Goal: Find contact information: Find contact information

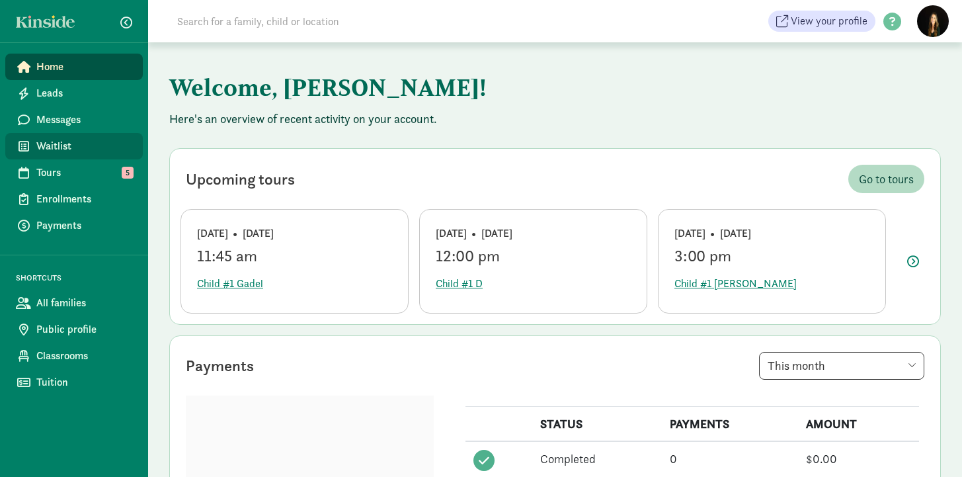
click at [67, 137] on link "Waitlist" at bounding box center [73, 146] width 137 height 26
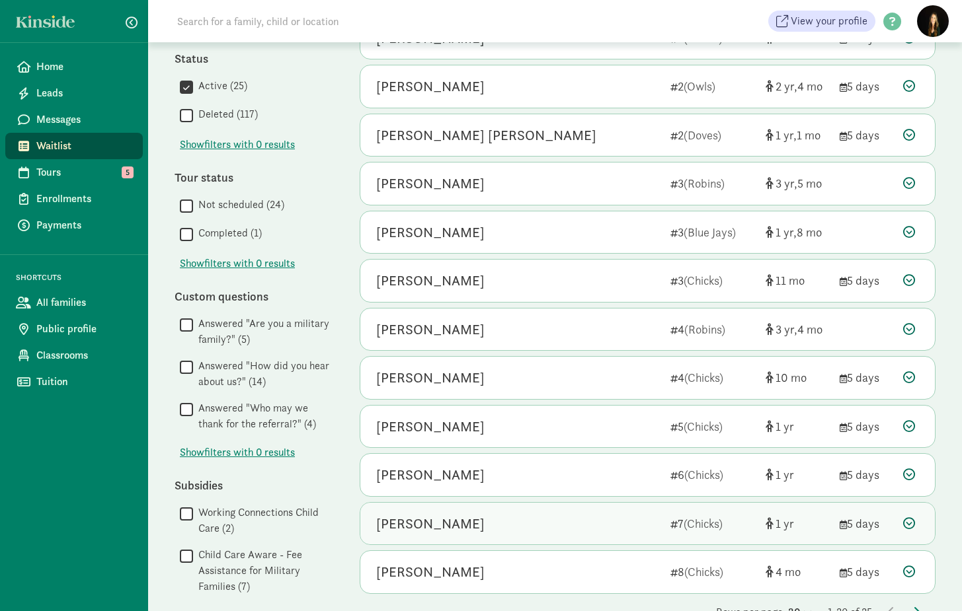
scroll to position [533, 0]
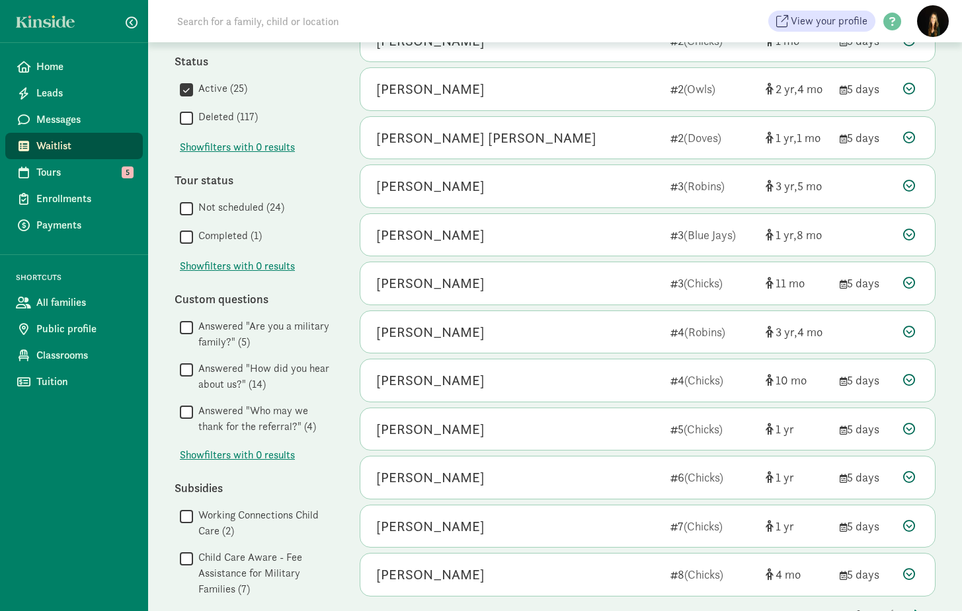
click at [801, 476] on icon at bounding box center [806, 615] width 11 height 9
click at [777, 476] on div "50" at bounding box center [767, 605] width 63 height 16
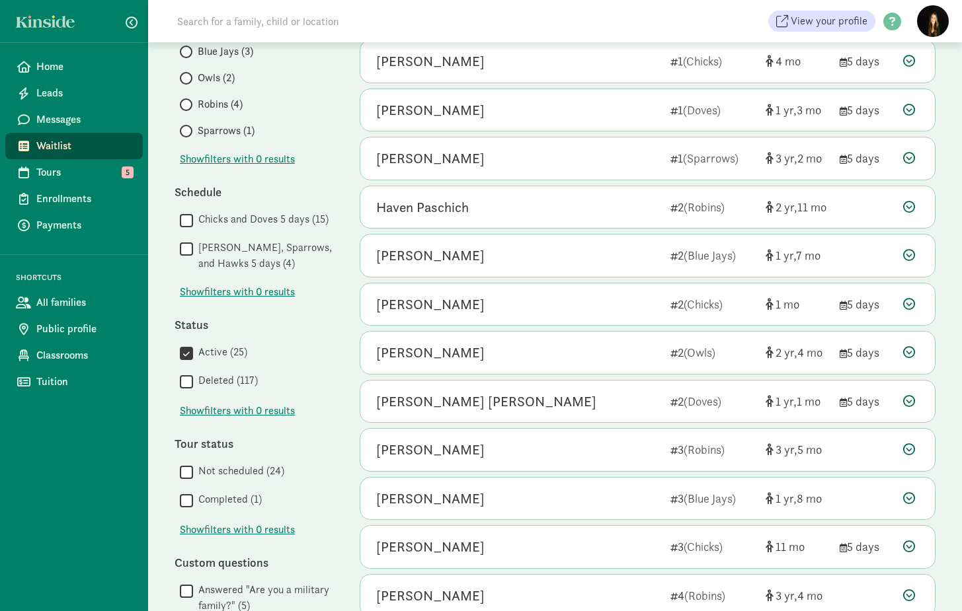
scroll to position [348, 0]
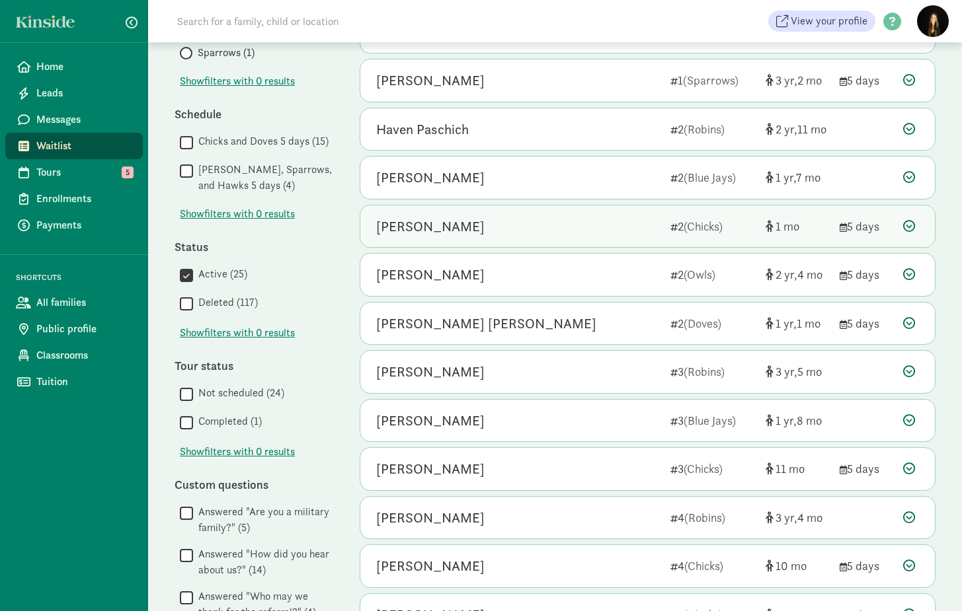
click at [412, 221] on div "Russell Phillips" at bounding box center [430, 226] width 108 height 21
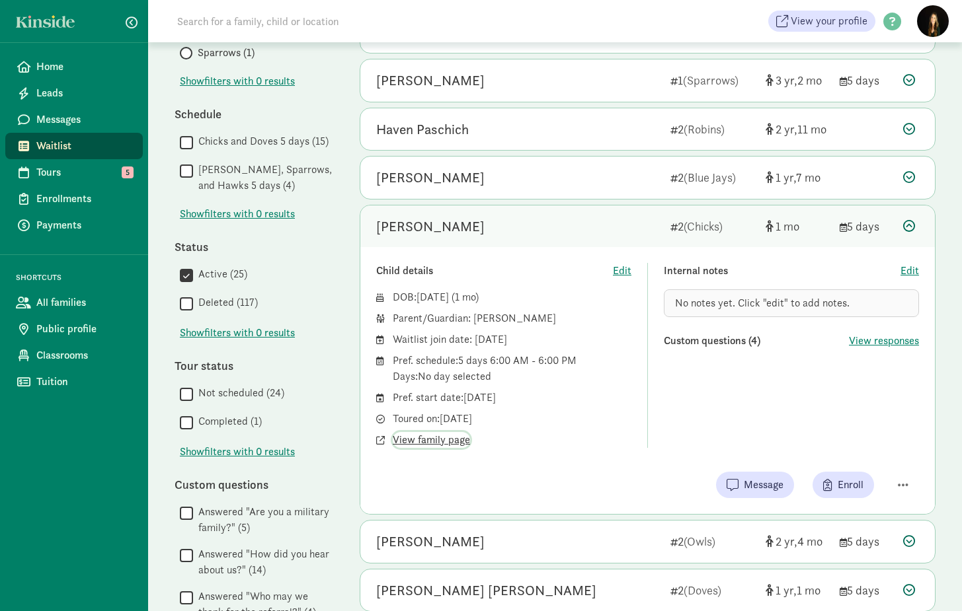
click at [425, 439] on span "View family page" at bounding box center [431, 440] width 77 height 16
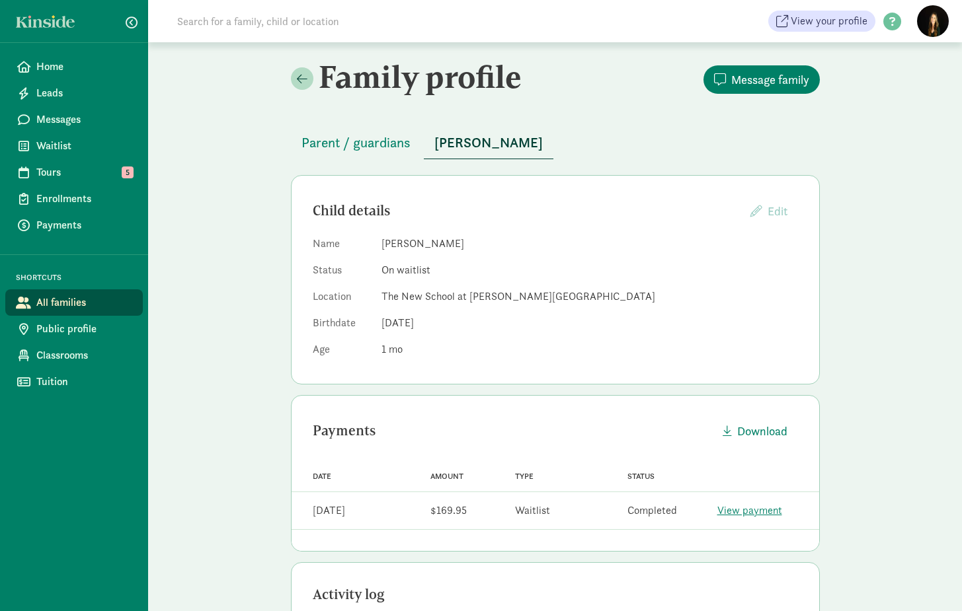
click at [61, 152] on span "Waitlist" at bounding box center [84, 146] width 96 height 16
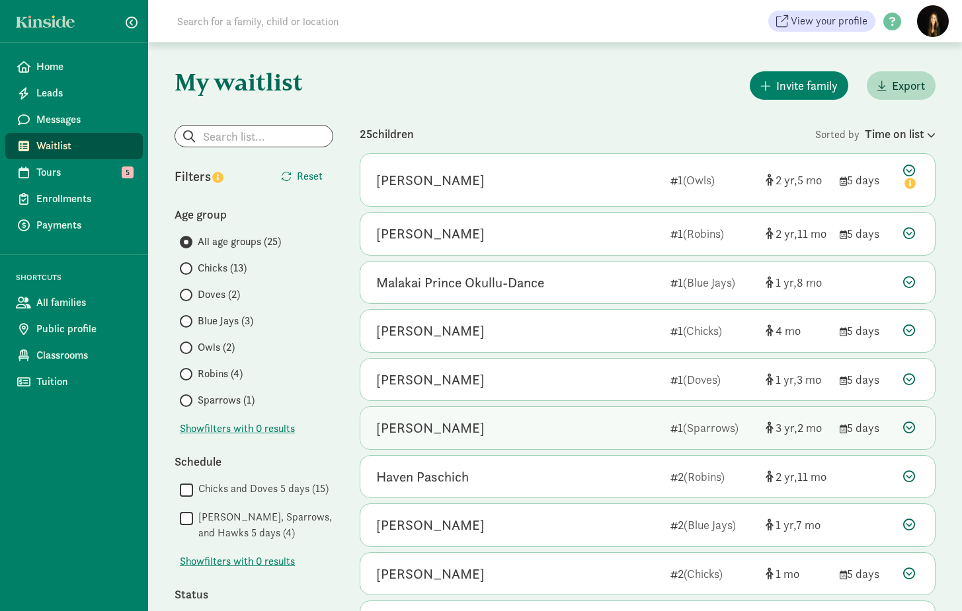
click at [446, 423] on div "Henry Stephenson" at bounding box center [430, 428] width 108 height 21
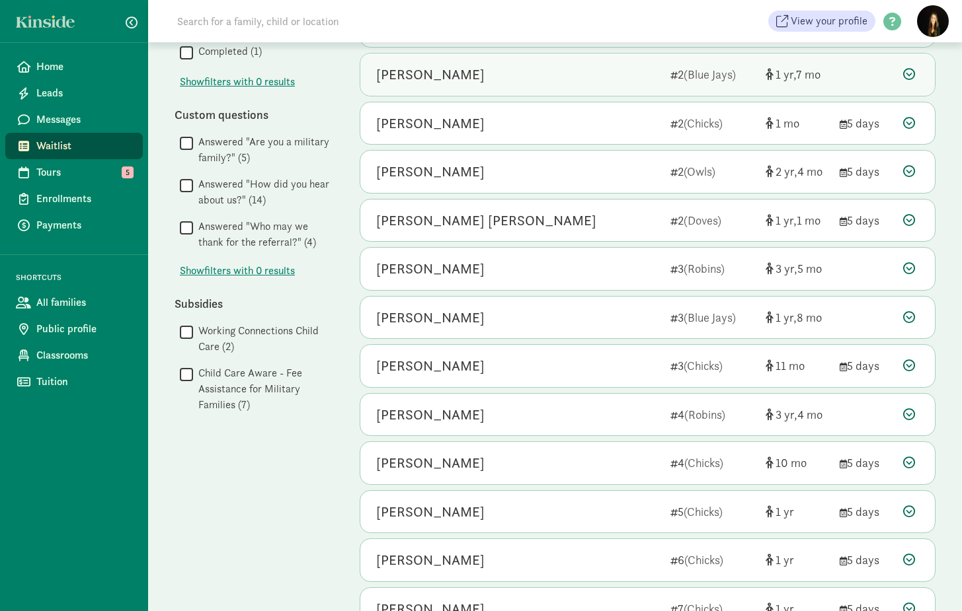
scroll to position [694, 0]
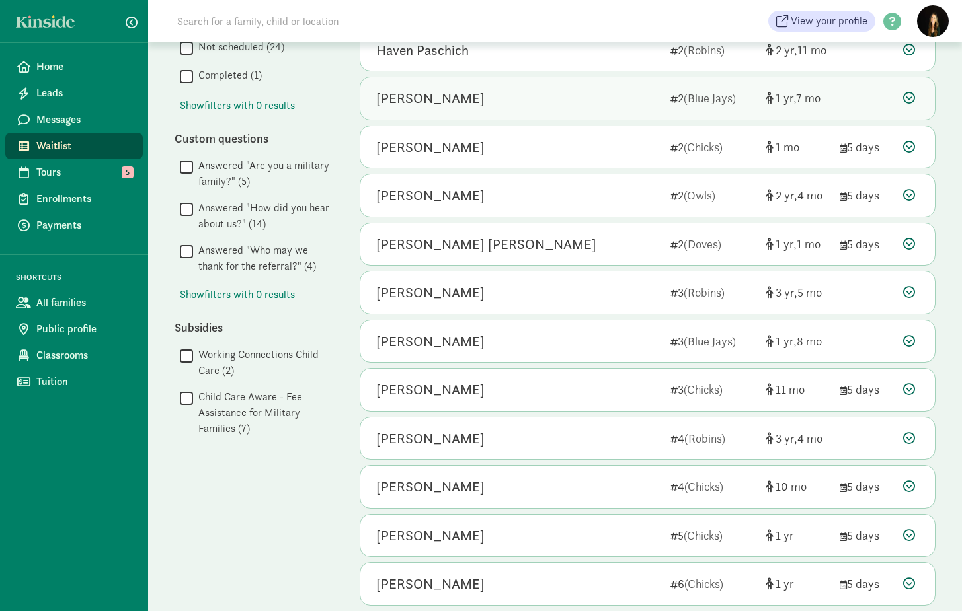
click at [456, 241] on div "[PERSON_NAME] [PERSON_NAME]" at bounding box center [486, 244] width 220 height 21
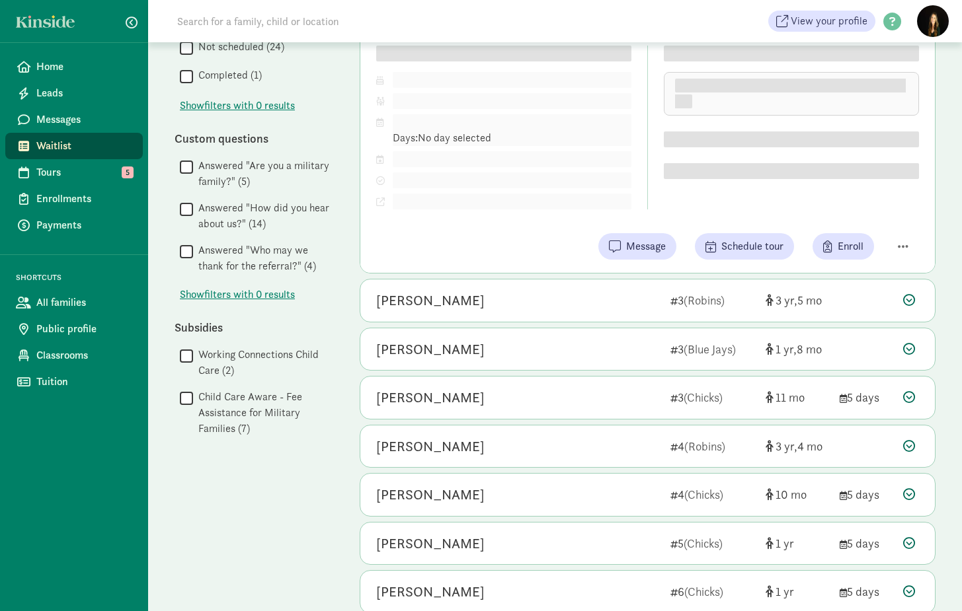
click at [456, 241] on div "Jacob P 1 (Owls) 2 5 5 days Child details Edit DOB: Mar 9, 2023 ( 2 5 ) Parent/…" at bounding box center [648, 85] width 576 height 1252
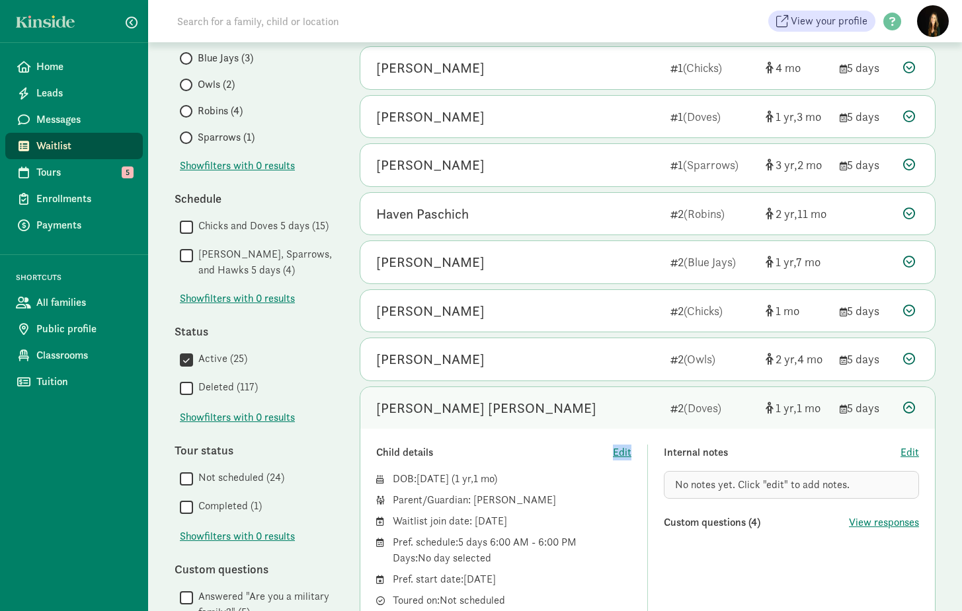
scroll to position [279, 0]
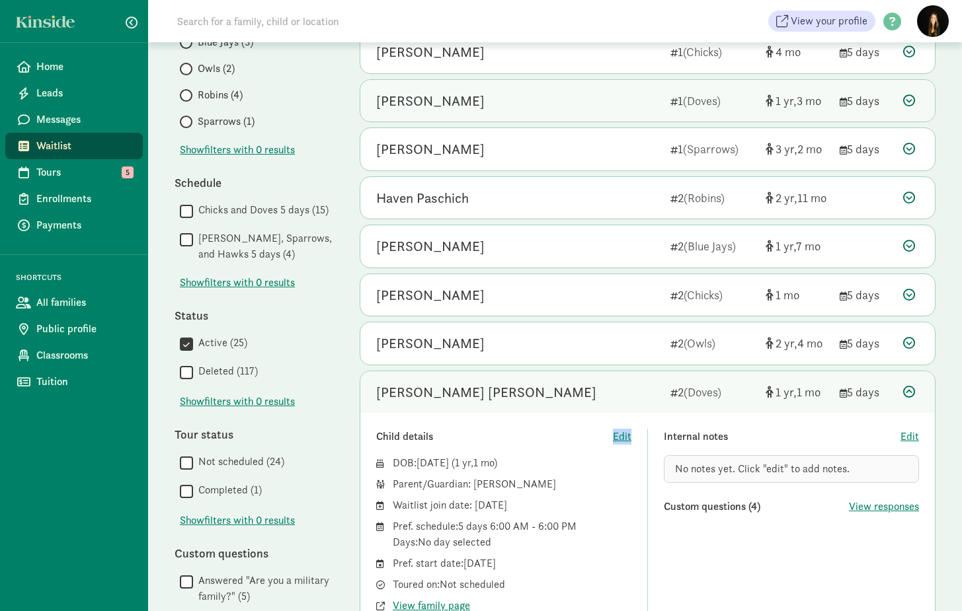
click at [399, 100] on div "Clara Nguyen" at bounding box center [430, 101] width 108 height 21
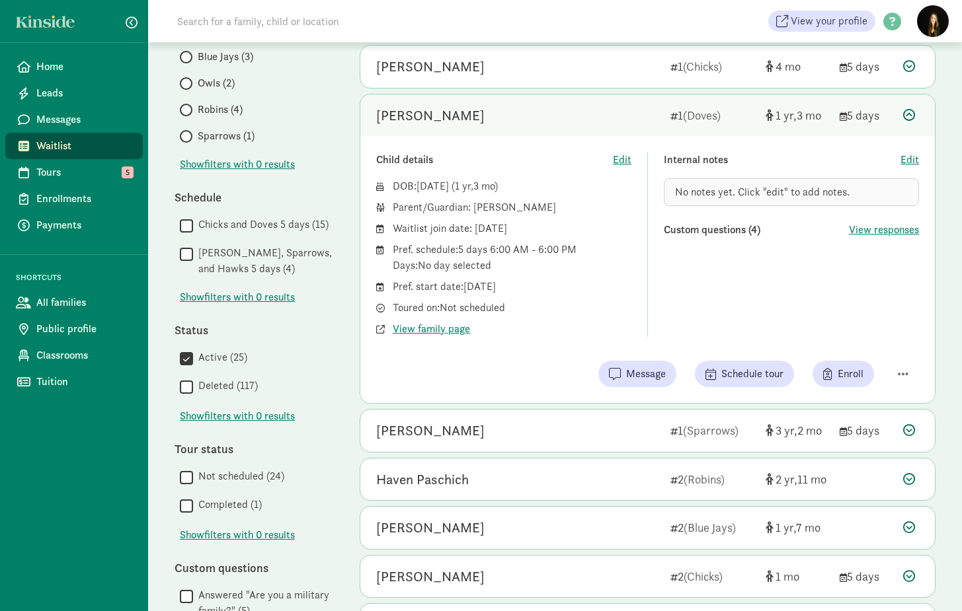
scroll to position [0, 0]
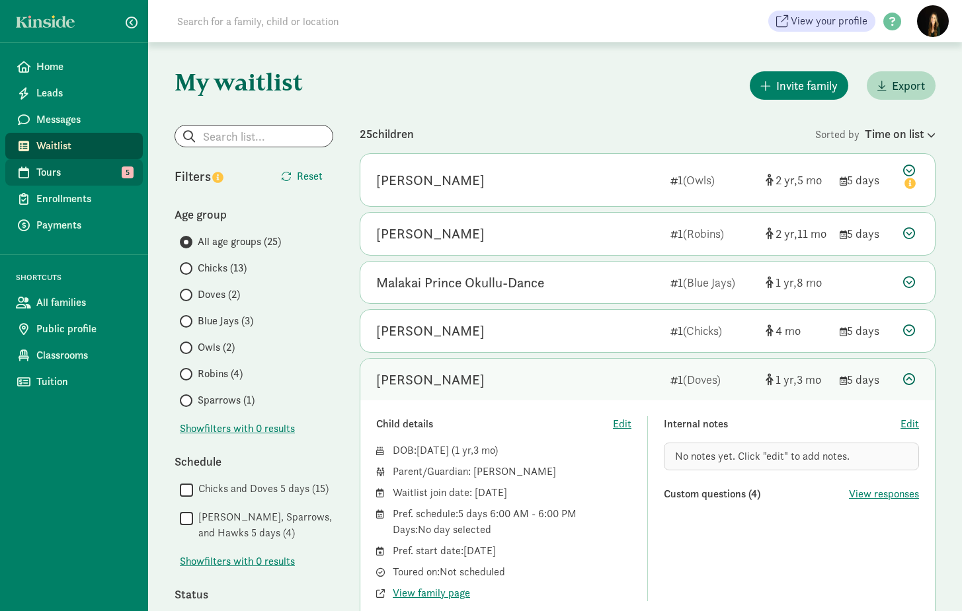
click at [40, 175] on span "Tours" at bounding box center [84, 173] width 96 height 16
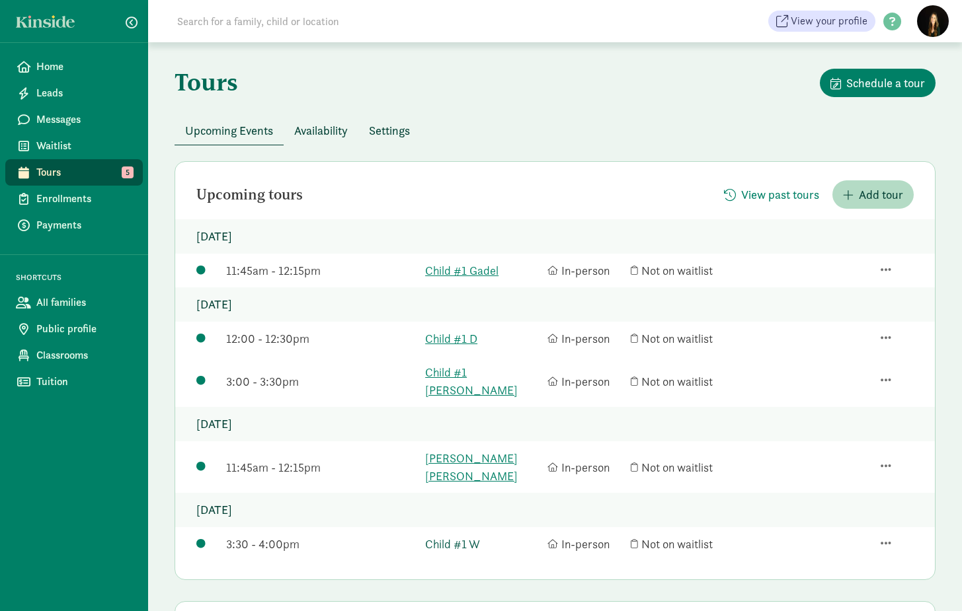
click at [473, 535] on link "Child #1 W" at bounding box center [483, 544] width 116 height 18
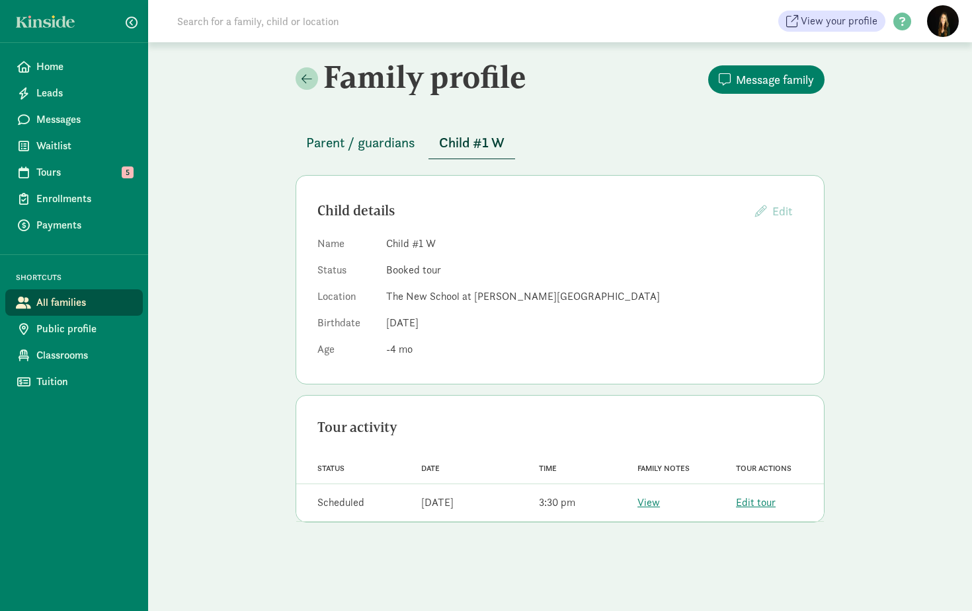
click at [389, 142] on span "Parent / guardians" at bounding box center [360, 142] width 109 height 21
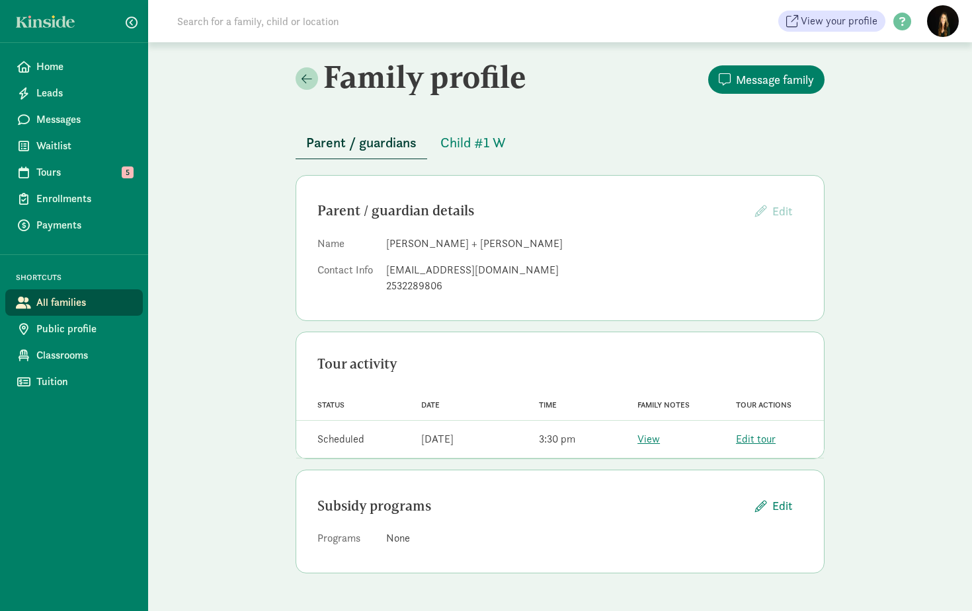
click at [488, 243] on dd "Taylor + Brandon Webster" at bounding box center [594, 244] width 416 height 16
click at [526, 241] on dd "Taylor + Brandon Webster" at bounding box center [594, 244] width 416 height 16
drag, startPoint x: 526, startPoint y: 241, endPoint x: 387, endPoint y: 256, distance: 139.6
click at [387, 256] on dl "Name Taylor + Brandon Webster Contact Info tayrreyes@gmail.com 2532289806" at bounding box center [559, 267] width 485 height 63
click at [495, 230] on div "Parent / guardian details Edit Providers cannot edit parents who have created a…" at bounding box center [559, 248] width 529 height 146
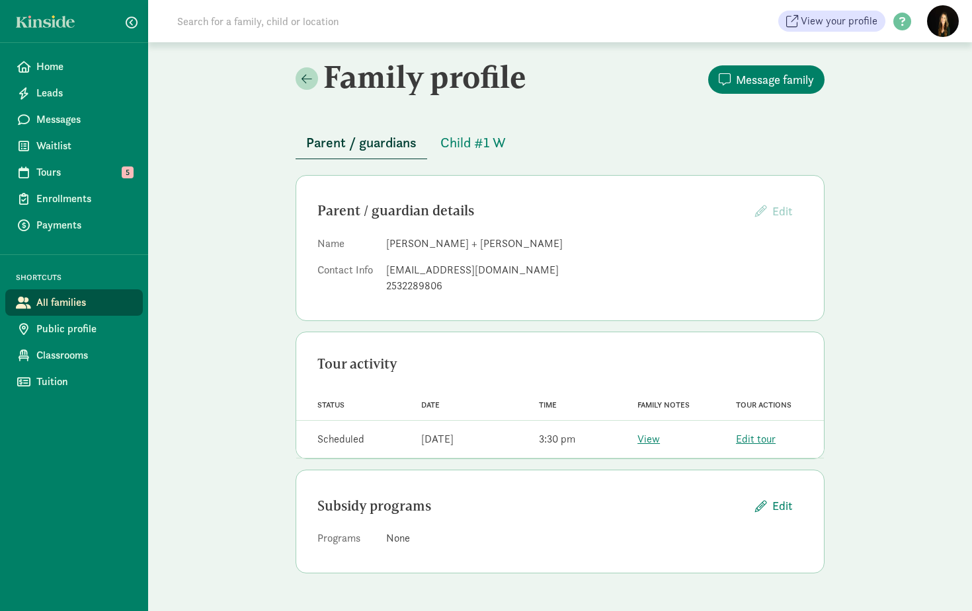
click at [389, 137] on span "Parent / guardians" at bounding box center [361, 142] width 110 height 21
click at [449, 148] on span "Child #1 W" at bounding box center [472, 142] width 65 height 21
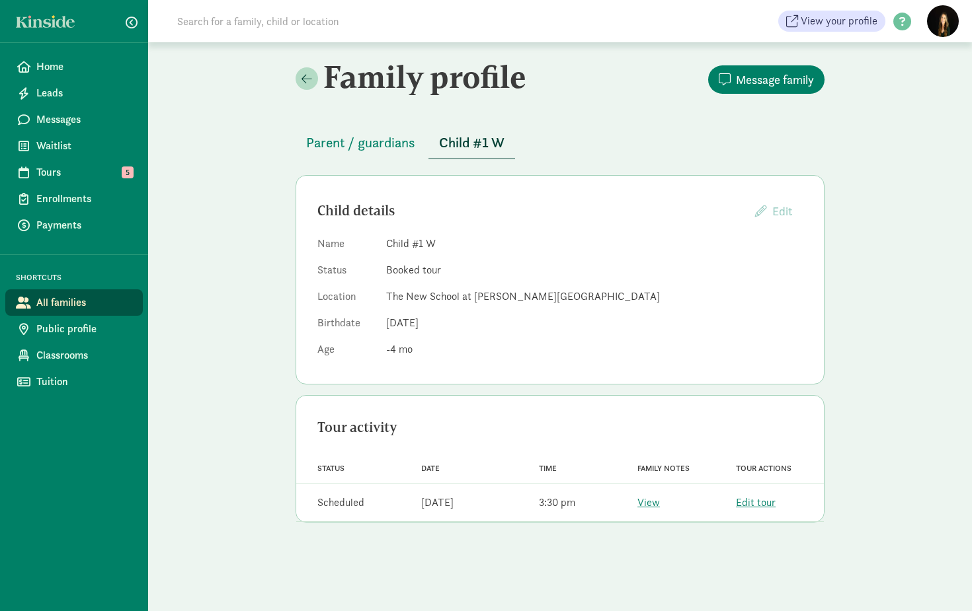
click at [383, 158] on div "Parent / guardians Child #1 W" at bounding box center [559, 135] width 529 height 48
click at [382, 145] on span "Parent / guardians" at bounding box center [360, 142] width 109 height 21
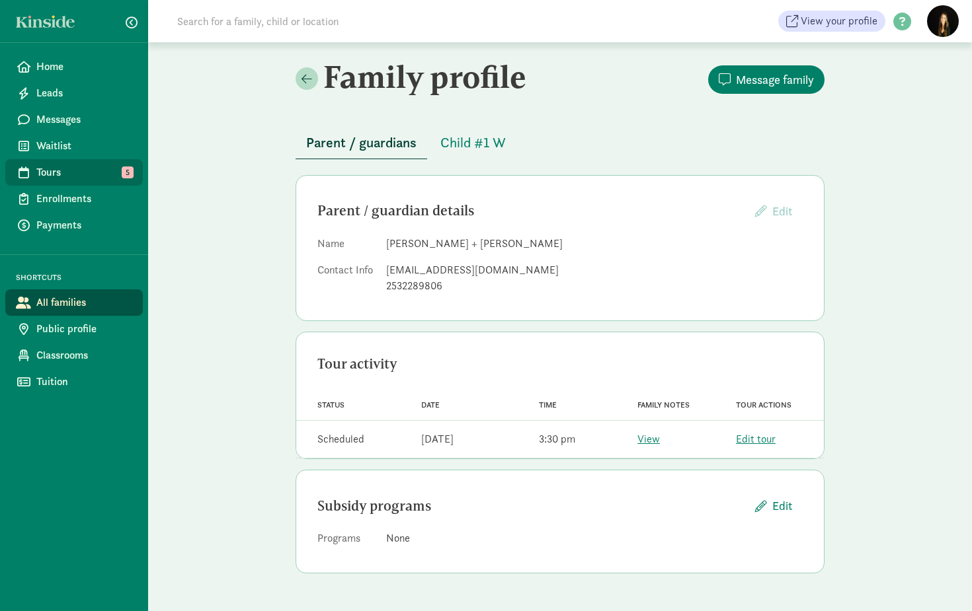
click at [62, 173] on span "Tours" at bounding box center [84, 173] width 96 height 16
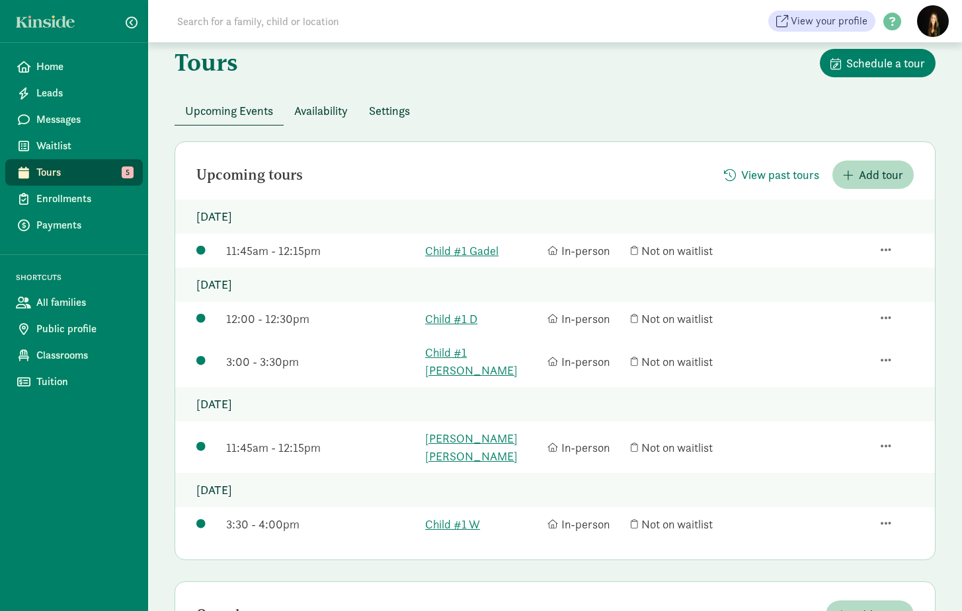
scroll to position [58, 0]
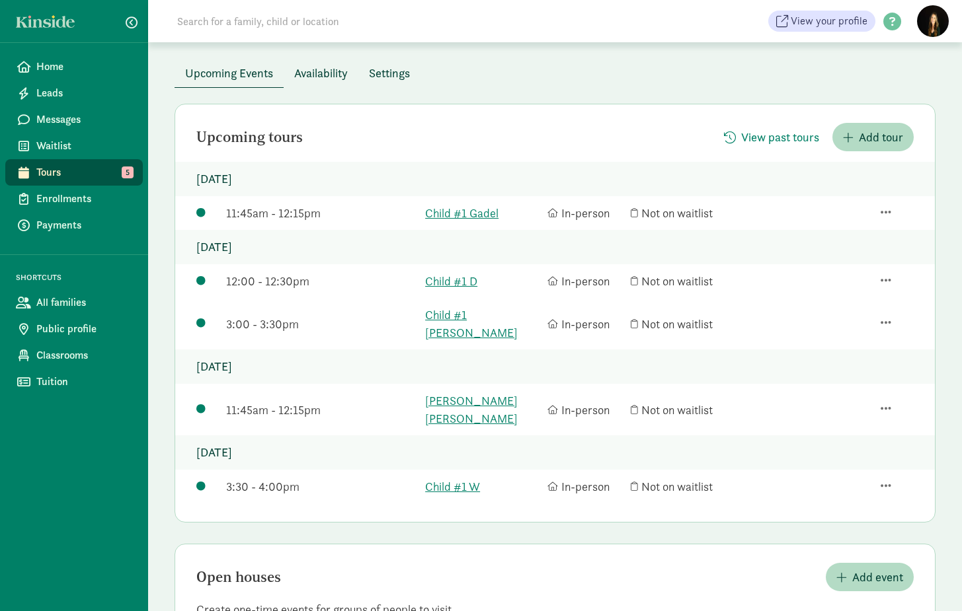
click at [322, 15] on input at bounding box center [354, 21] width 371 height 26
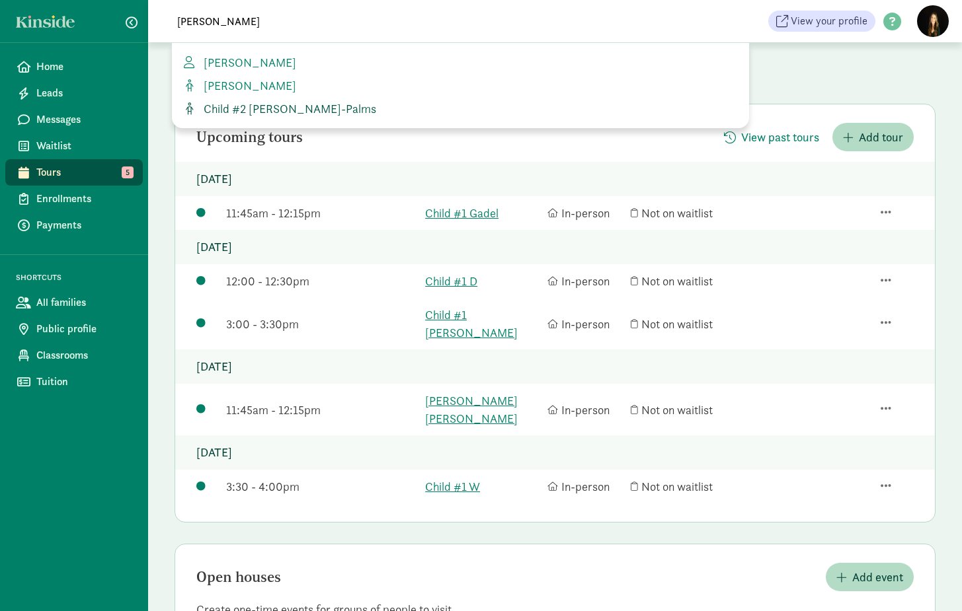
type input "[PERSON_NAME]"
click at [242, 108] on span "Child #2 [PERSON_NAME]-Palms" at bounding box center [287, 108] width 178 height 15
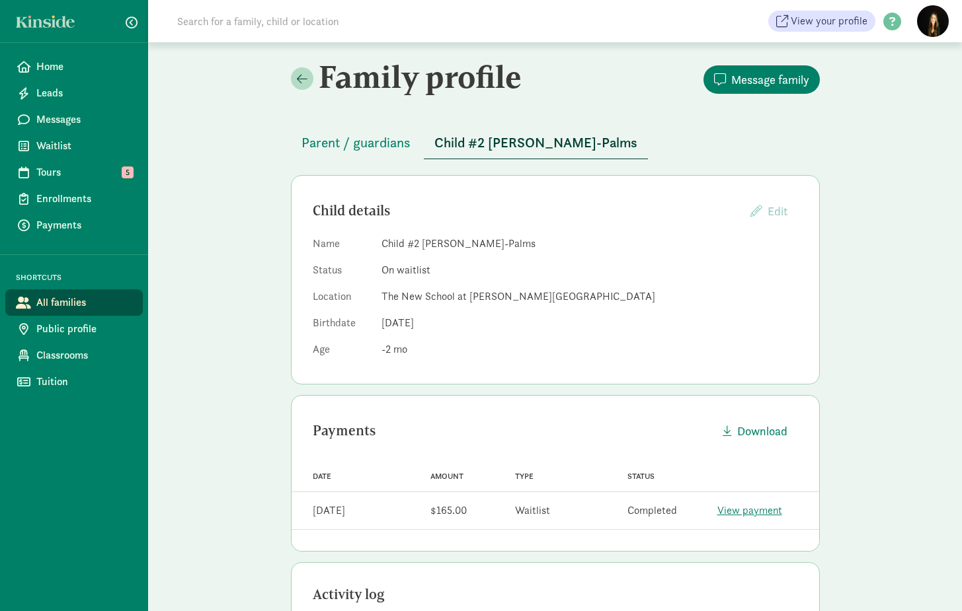
click at [352, 26] on input at bounding box center [354, 21] width 371 height 26
click at [293, 28] on input "parker" at bounding box center [354, 21] width 371 height 26
type input "Parker"
click at [48, 169] on span "Tours" at bounding box center [84, 173] width 96 height 16
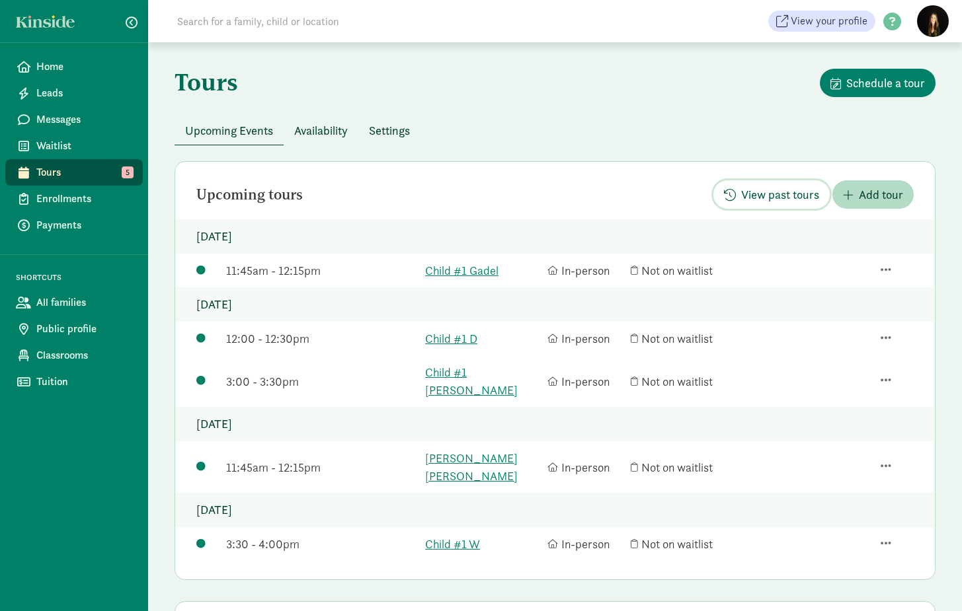
click at [737, 196] on span "View past tours" at bounding box center [771, 195] width 95 height 18
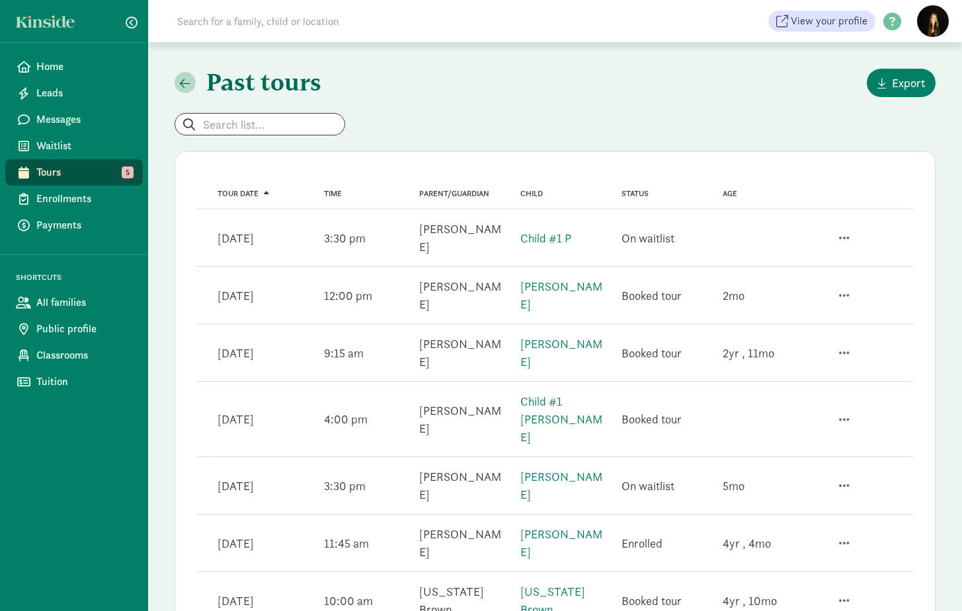
click at [582, 351] on div "Child [PERSON_NAME]" at bounding box center [554, 353] width 101 height 46
click at [595, 403] on div "Child #1 [PERSON_NAME]" at bounding box center [562, 420] width 85 height 54
click at [570, 409] on div "Child #1 [PERSON_NAME]" at bounding box center [562, 420] width 85 height 54
click at [589, 419] on div "Child Child #1 [PERSON_NAME]" at bounding box center [554, 419] width 101 height 64
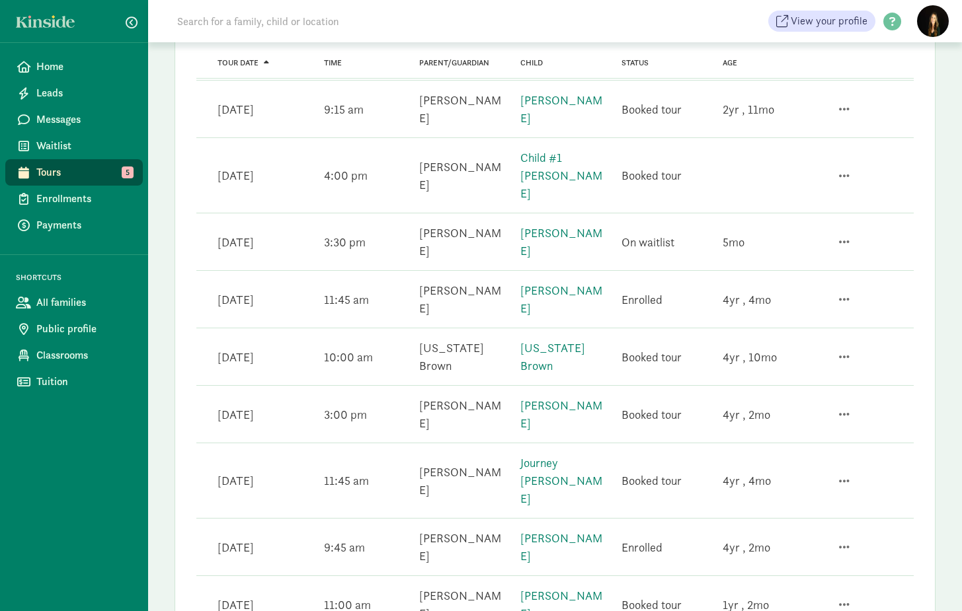
scroll to position [365, 0]
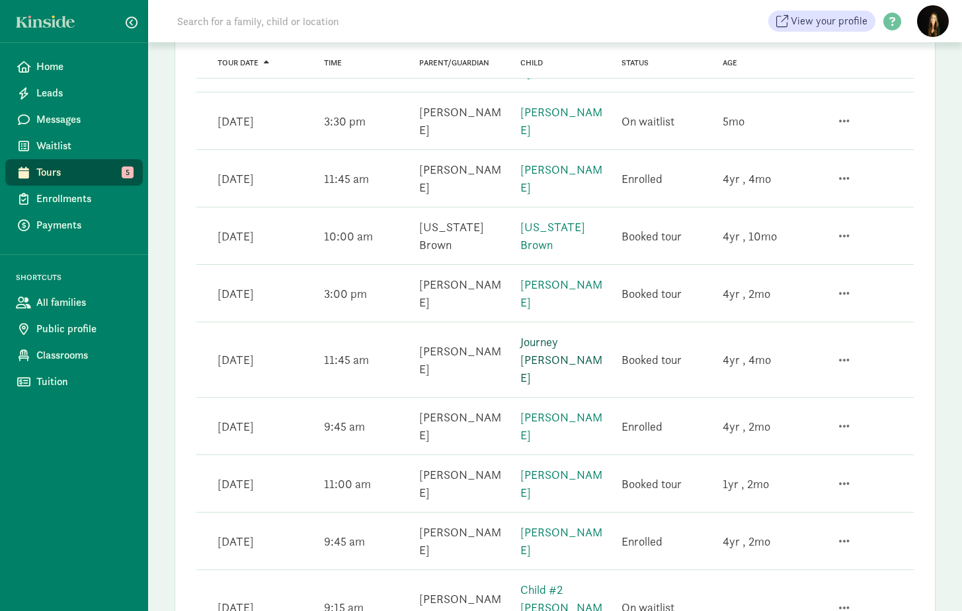
click at [551, 334] on link "Journey [PERSON_NAME]" at bounding box center [561, 359] width 82 height 51
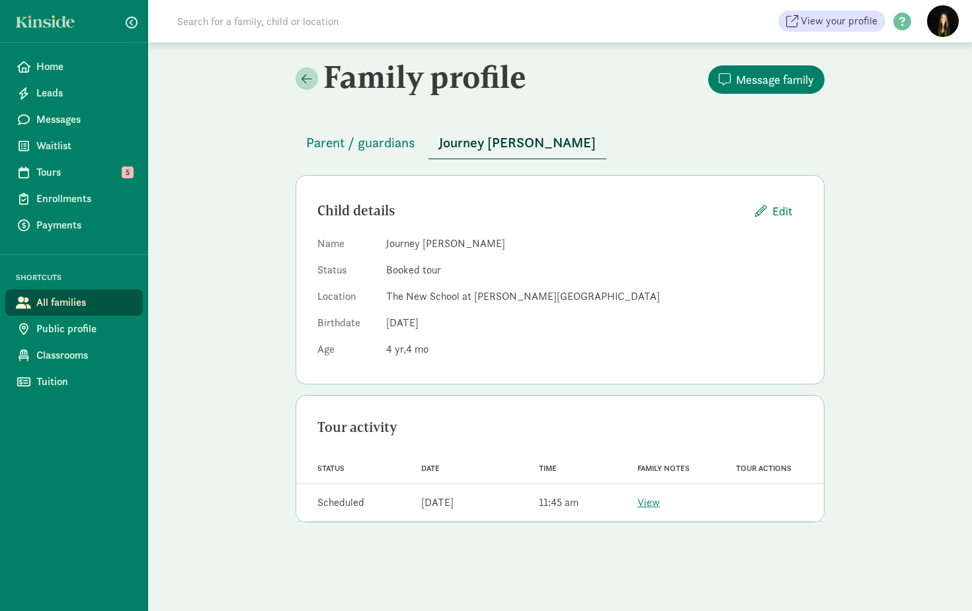
click at [543, 278] on dl "Name Journey Taylor Status Booked tour Location The New School at Chambers Bay …" at bounding box center [559, 299] width 485 height 127
click at [646, 503] on link "View" at bounding box center [648, 503] width 22 height 14
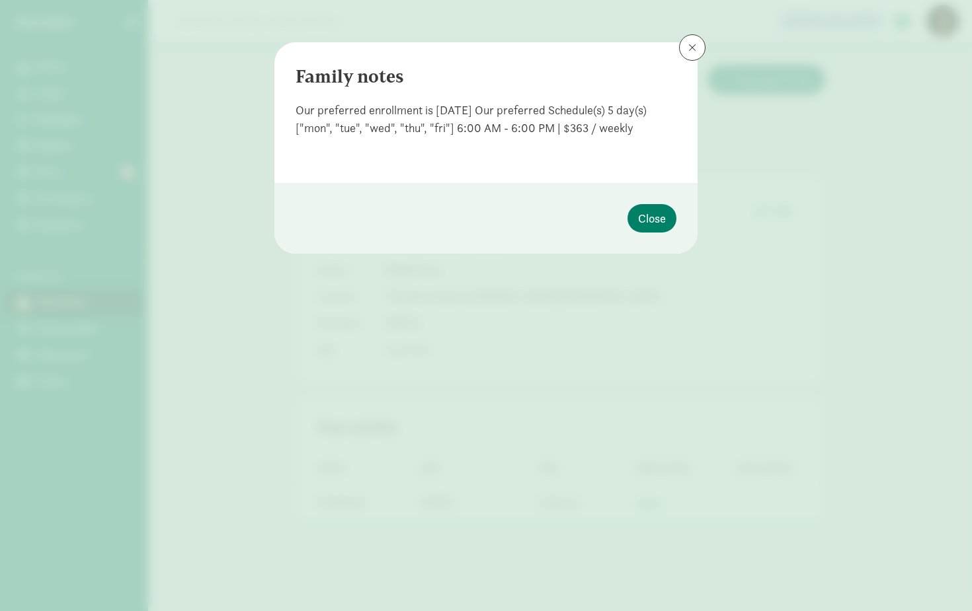
click at [689, 50] on span at bounding box center [692, 47] width 8 height 11
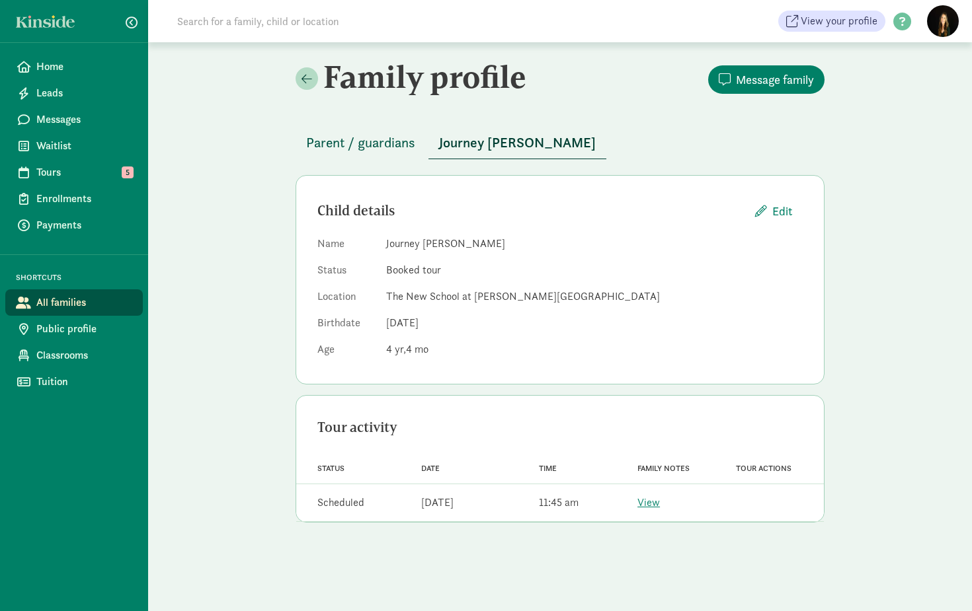
click at [363, 143] on span "Parent / guardians" at bounding box center [360, 142] width 109 height 21
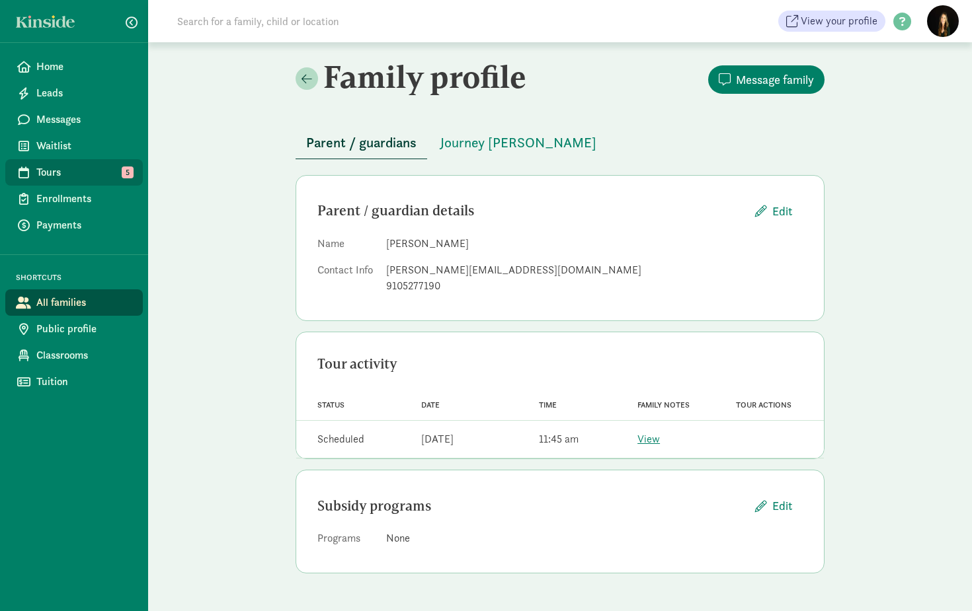
click at [68, 183] on link "Tours 5" at bounding box center [73, 172] width 137 height 26
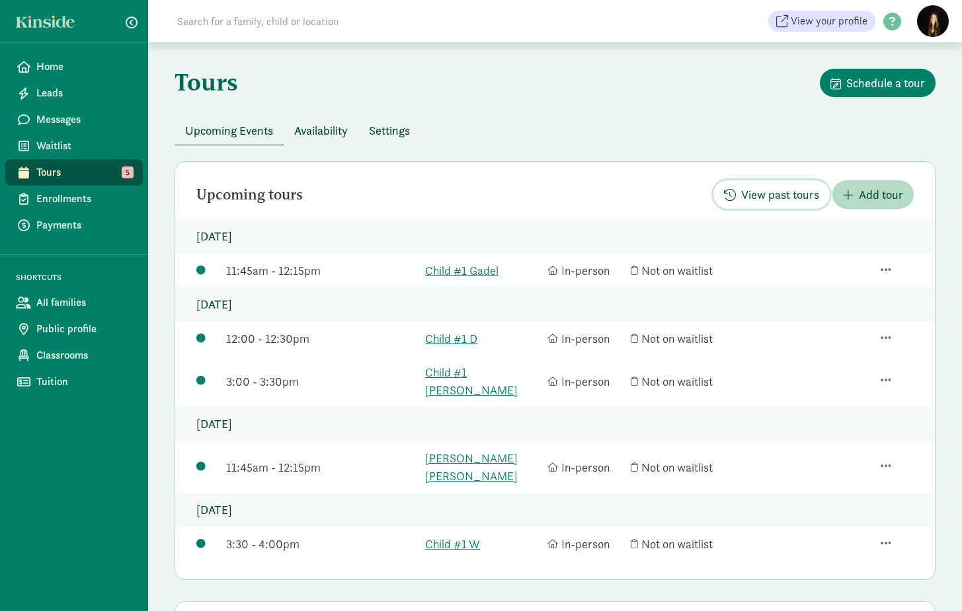
click at [744, 190] on span "View past tours" at bounding box center [780, 195] width 78 height 18
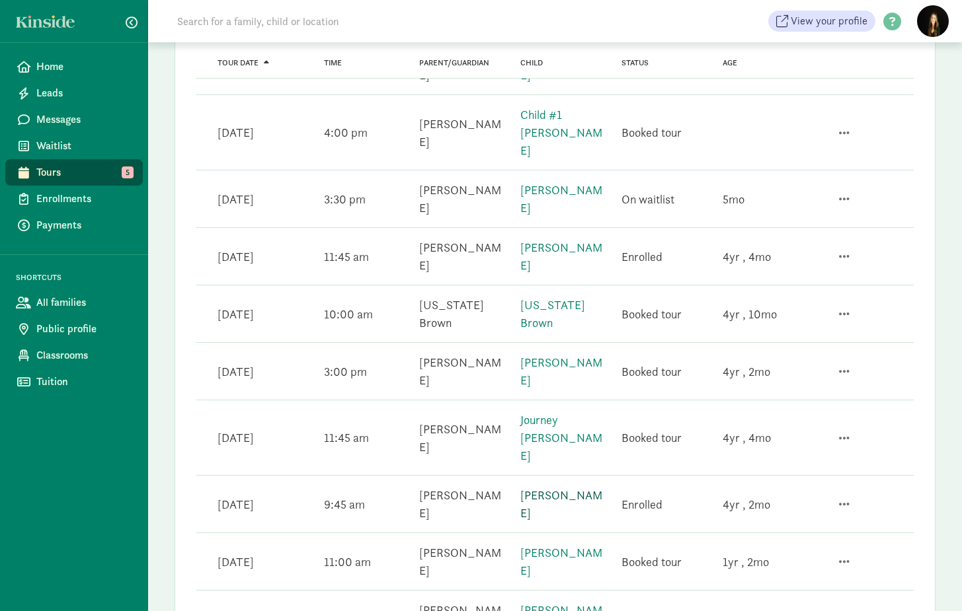
scroll to position [284, 0]
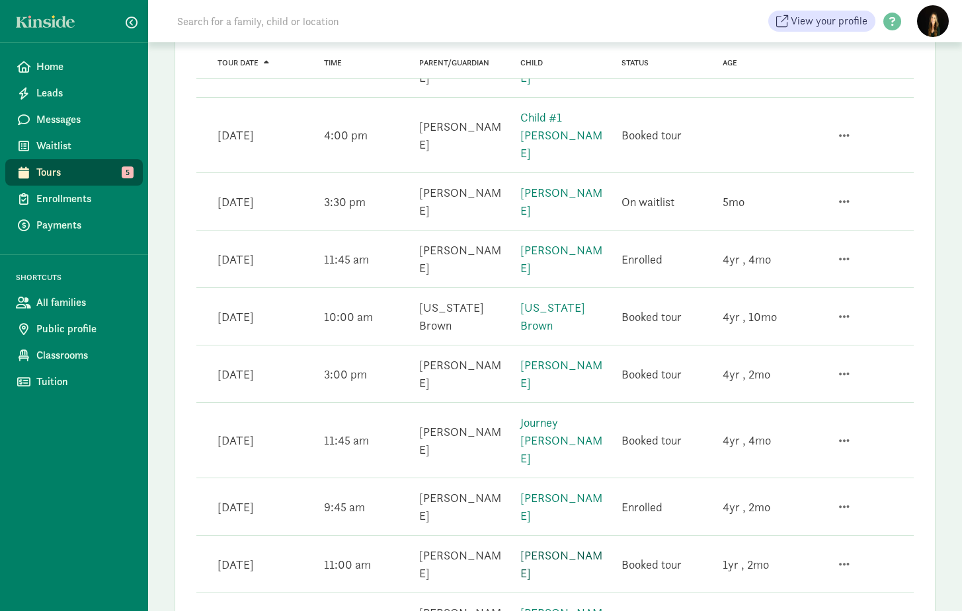
click at [566, 548] on link "[PERSON_NAME]" at bounding box center [561, 564] width 82 height 33
click at [553, 415] on link "Journey [PERSON_NAME]" at bounding box center [561, 440] width 82 height 51
click at [550, 358] on link "Zanaia Reed" at bounding box center [561, 374] width 82 height 33
click at [559, 300] on link "Montana Brown" at bounding box center [552, 316] width 65 height 33
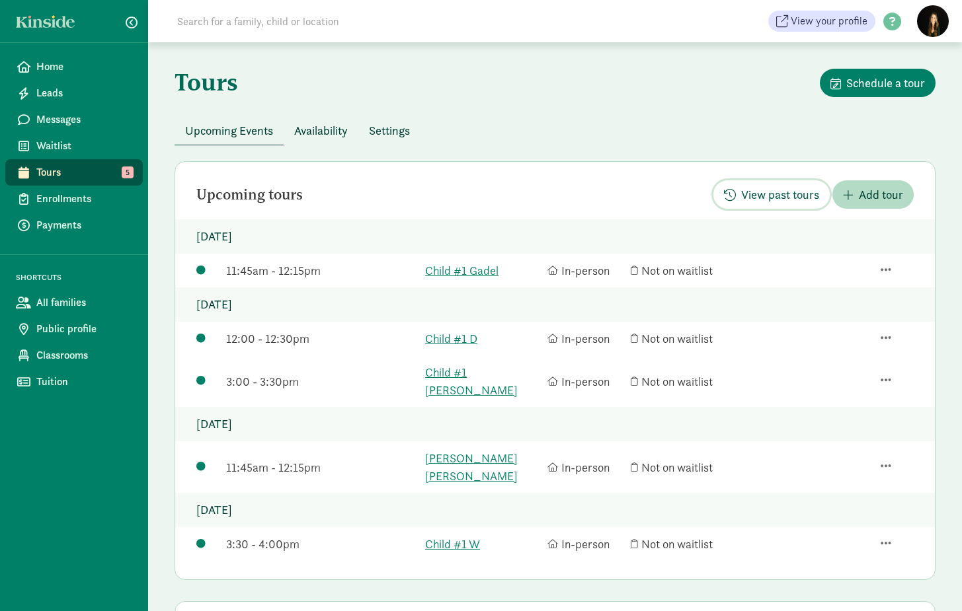
click at [788, 194] on span "View past tours" at bounding box center [780, 195] width 78 height 18
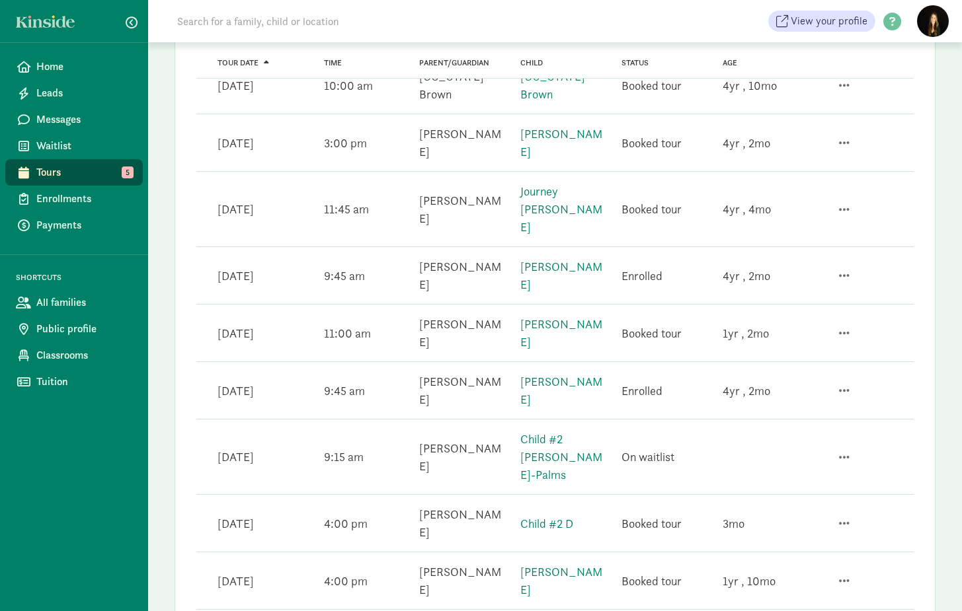
scroll to position [501, 0]
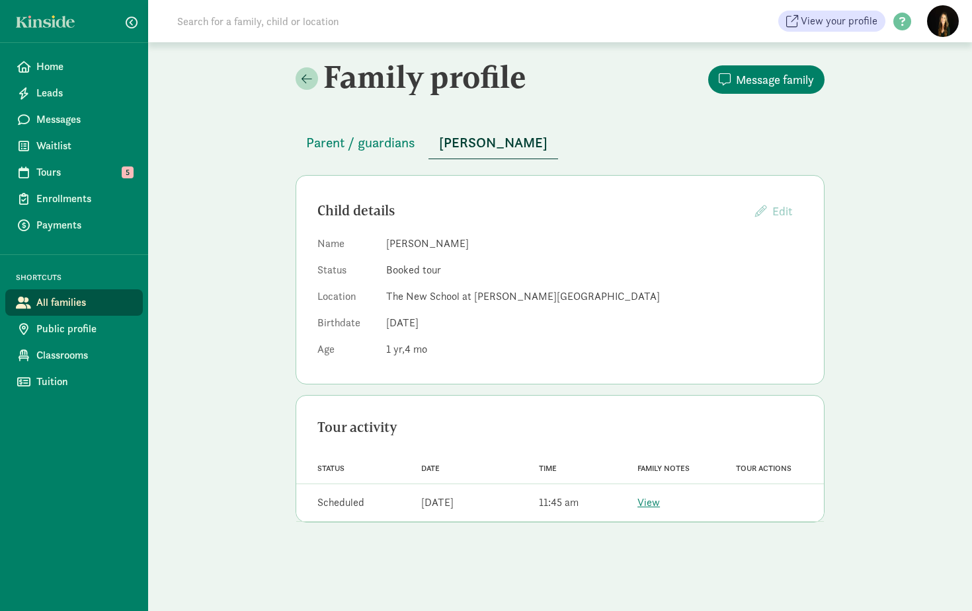
click at [401, 139] on span "Parent / guardians" at bounding box center [360, 142] width 109 height 21
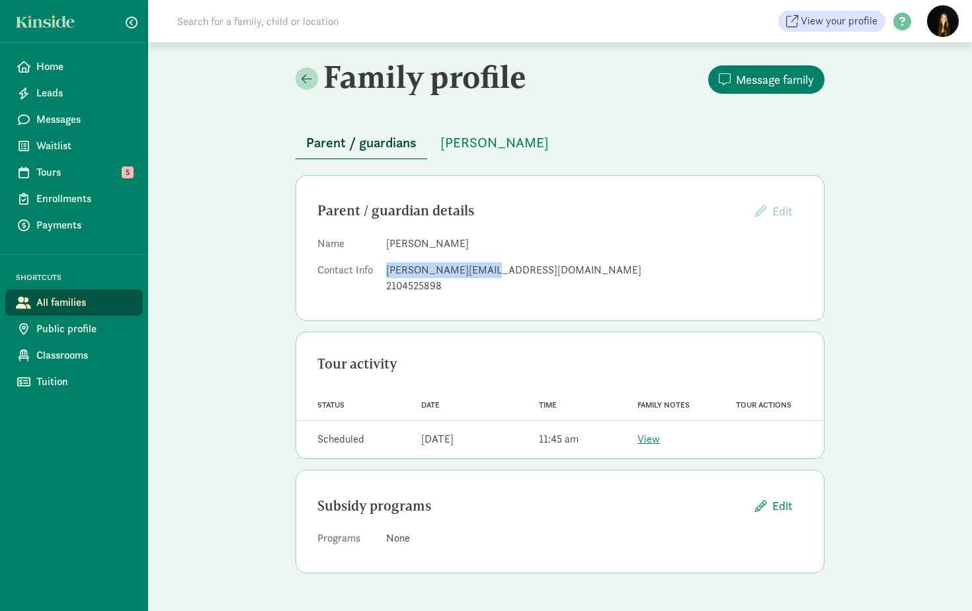
drag, startPoint x: 485, startPoint y: 272, endPoint x: 388, endPoint y: 268, distance: 97.3
click at [388, 268] on div "dana.orr1@gmail.com" at bounding box center [594, 270] width 416 height 16
copy div "dana.orr1@gmail.com"
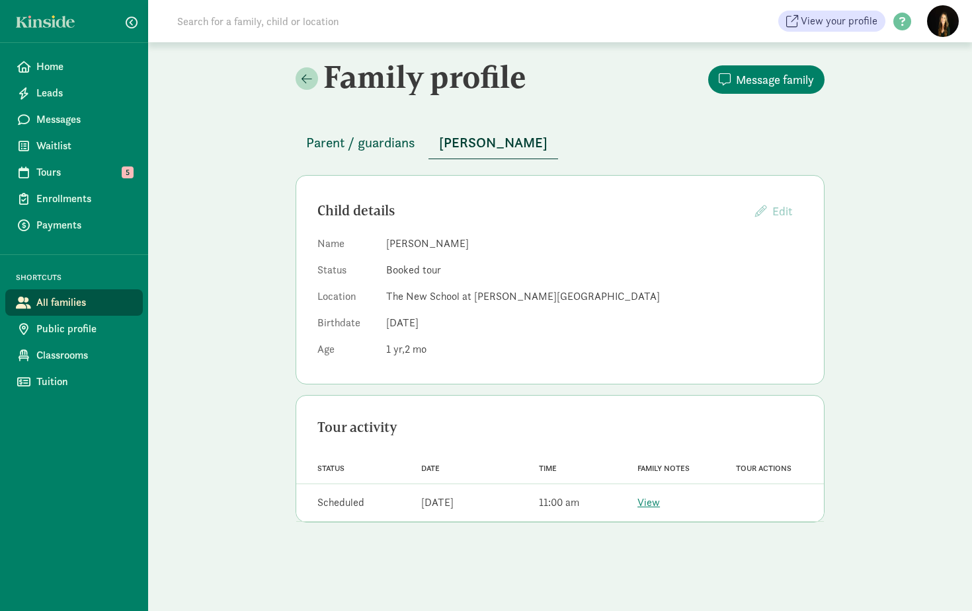
click at [352, 143] on span "Parent / guardians" at bounding box center [360, 142] width 109 height 21
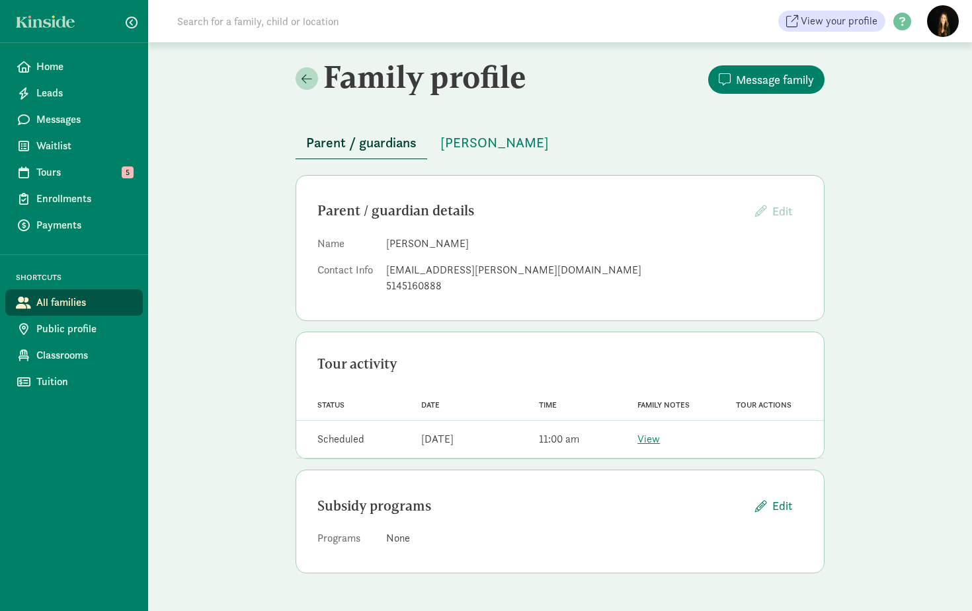
click at [531, 270] on div "sultana.somani@gmail.com" at bounding box center [594, 270] width 416 height 16
drag, startPoint x: 519, startPoint y: 268, endPoint x: 383, endPoint y: 267, distance: 135.5
click at [383, 267] on dl "Name Sultana Somani Contact Info sultana.somani@gmail.com 5145160888" at bounding box center [559, 267] width 485 height 63
copy div "sultana.somani@gmail.com"
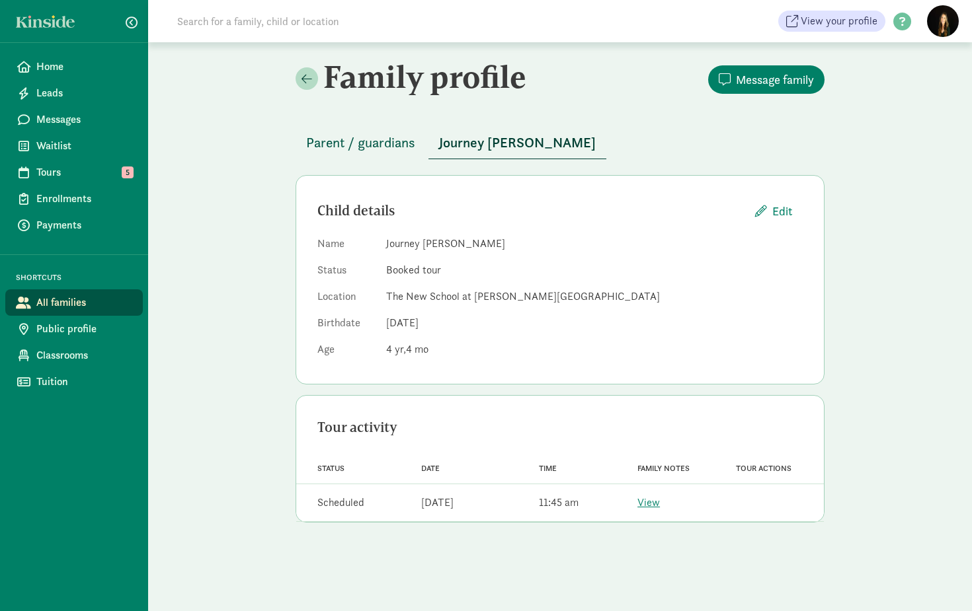
click at [390, 147] on span "Parent / guardians" at bounding box center [360, 142] width 109 height 21
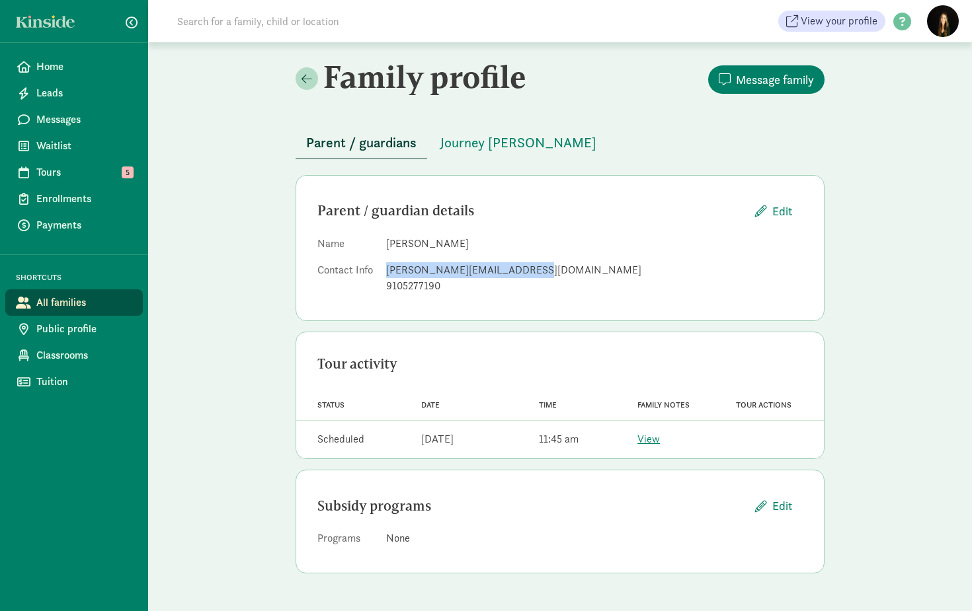
drag, startPoint x: 498, startPoint y: 270, endPoint x: 385, endPoint y: 264, distance: 113.9
click at [385, 264] on dl "Name [PERSON_NAME] Contact Info [PERSON_NAME][EMAIL_ADDRESS][DOMAIN_NAME] 91052…" at bounding box center [559, 267] width 485 height 63
copy div "[PERSON_NAME][EMAIL_ADDRESS][DOMAIN_NAME]"
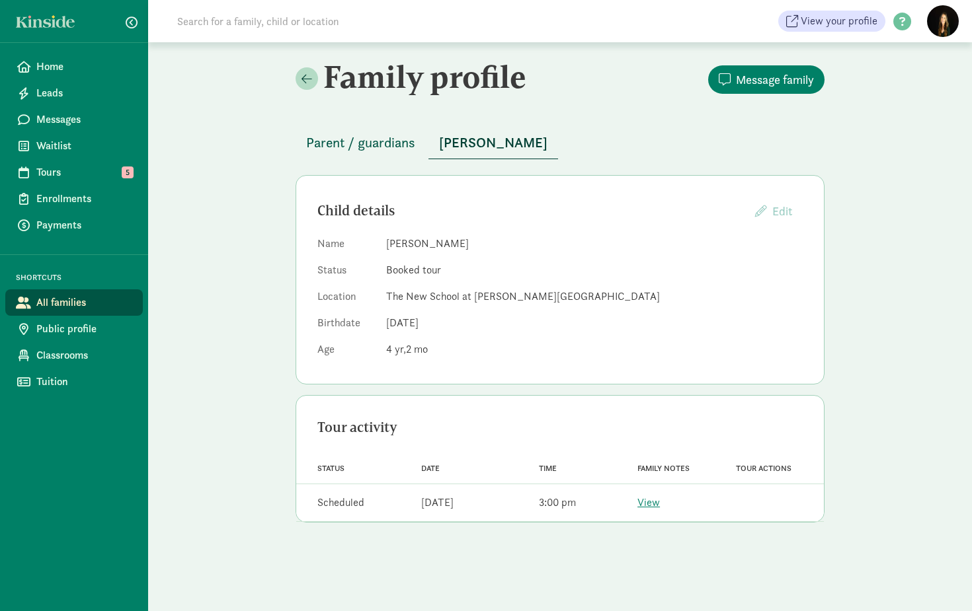
click at [379, 136] on span "Parent / guardians" at bounding box center [360, 142] width 109 height 21
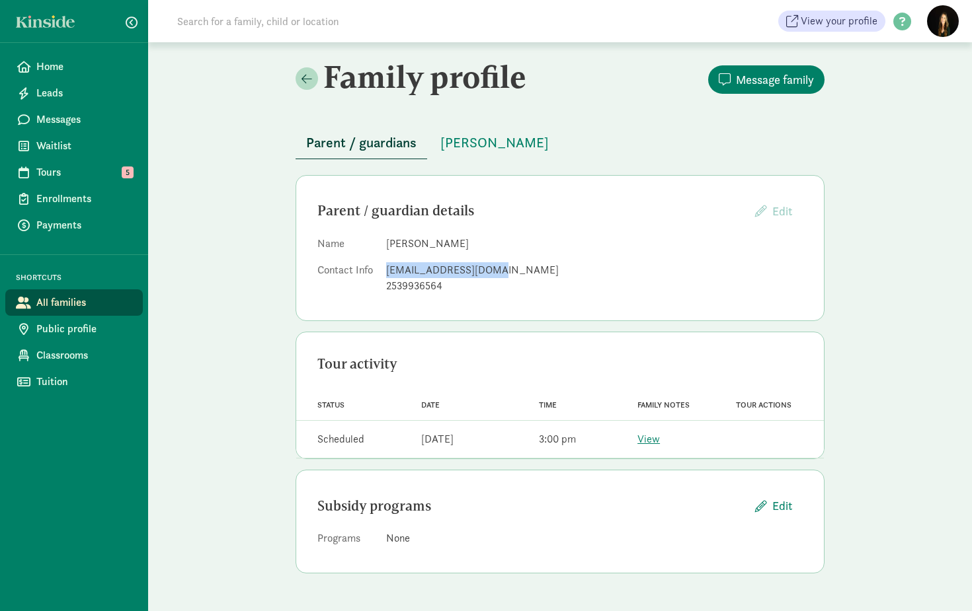
drag, startPoint x: 497, startPoint y: 272, endPoint x: 384, endPoint y: 264, distance: 113.3
click at [384, 264] on dl "Name [PERSON_NAME] Contact Info [EMAIL_ADDRESS][DOMAIN_NAME] 2539936564" at bounding box center [559, 267] width 485 height 63
copy div "kajballard@gmail.com"
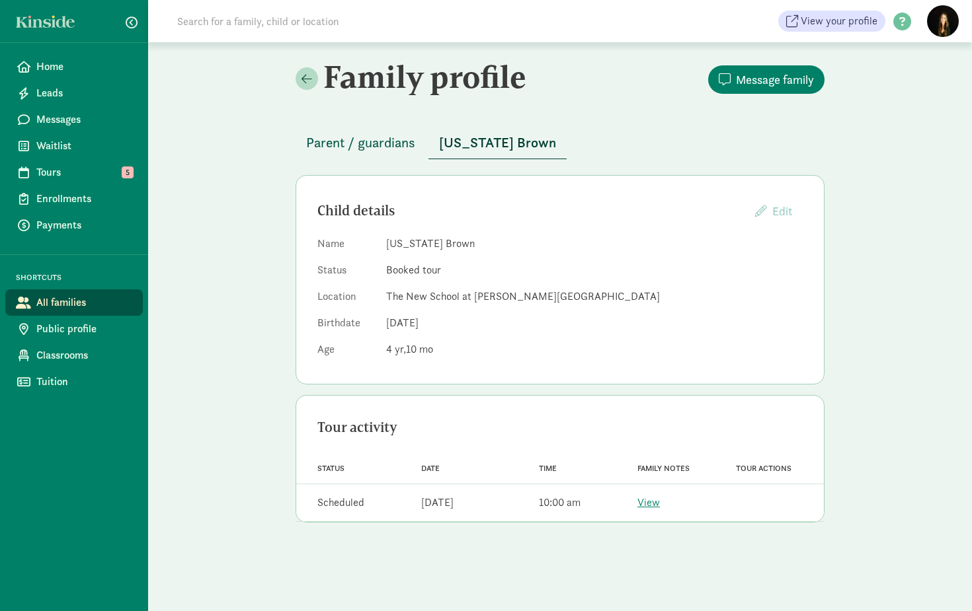
click at [350, 142] on span "Parent / guardians" at bounding box center [360, 142] width 109 height 21
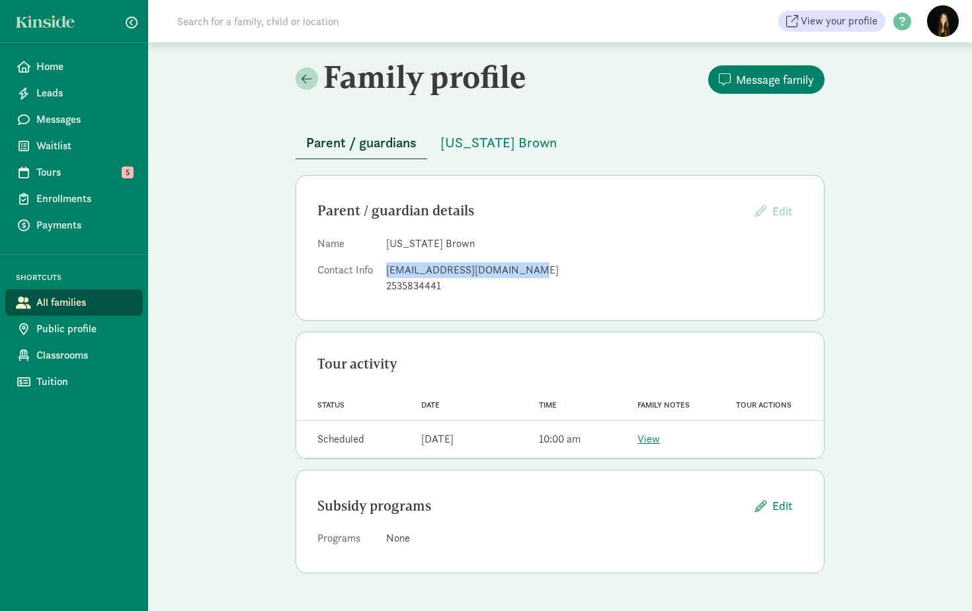
drag, startPoint x: 526, startPoint y: 269, endPoint x: 385, endPoint y: 269, distance: 140.8
click at [385, 269] on dl "Name [US_STATE][PERSON_NAME] Contact Info [EMAIL_ADDRESS][DOMAIN_NAME] 25358344…" at bounding box center [559, 267] width 485 height 63
copy div "[EMAIL_ADDRESS][DOMAIN_NAME]"
click at [95, 153] on span "Waitlist" at bounding box center [84, 146] width 96 height 16
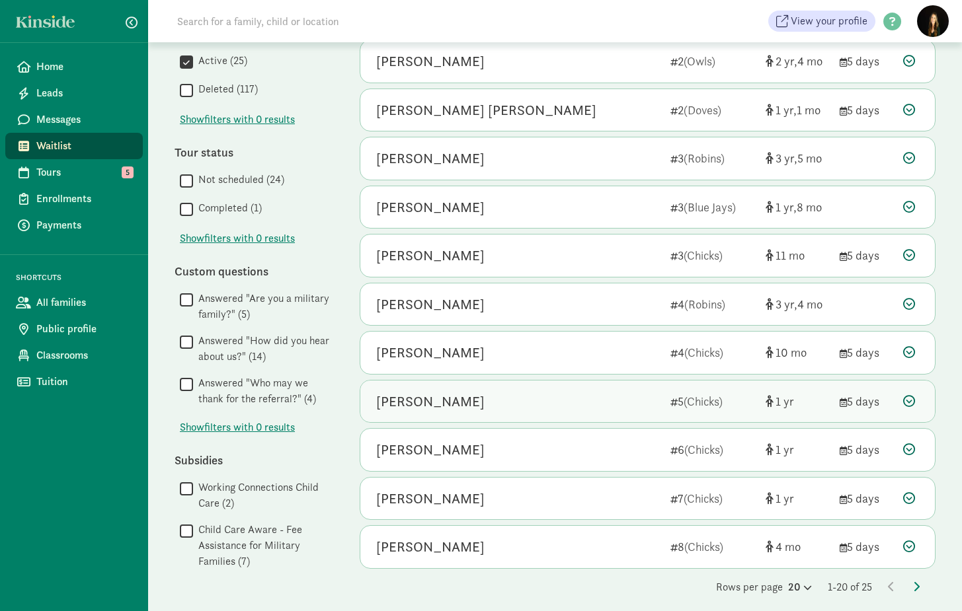
scroll to position [565, 0]
